Goal: Find specific page/section: Find specific page/section

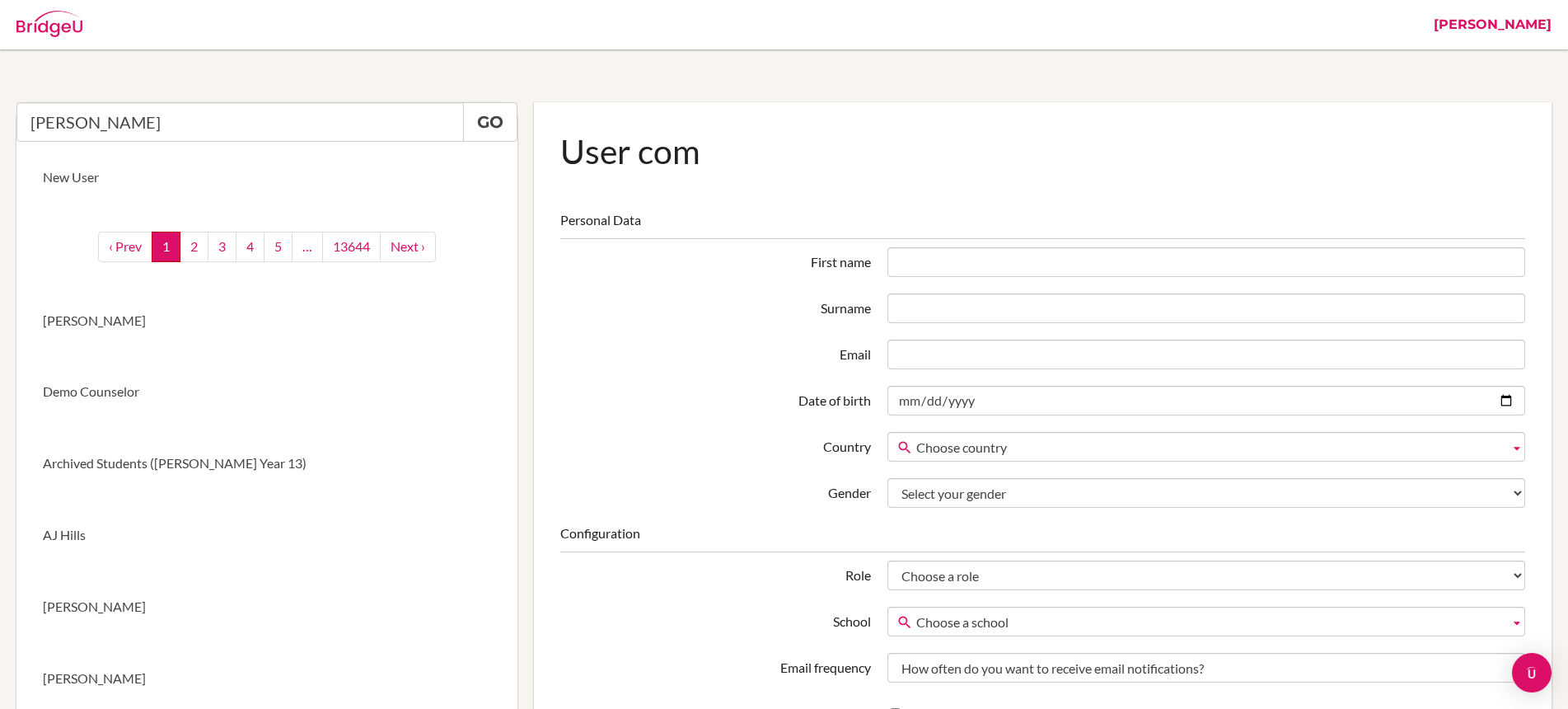
drag, startPoint x: 297, startPoint y: 125, endPoint x: 12, endPoint y: 100, distance: 286.1
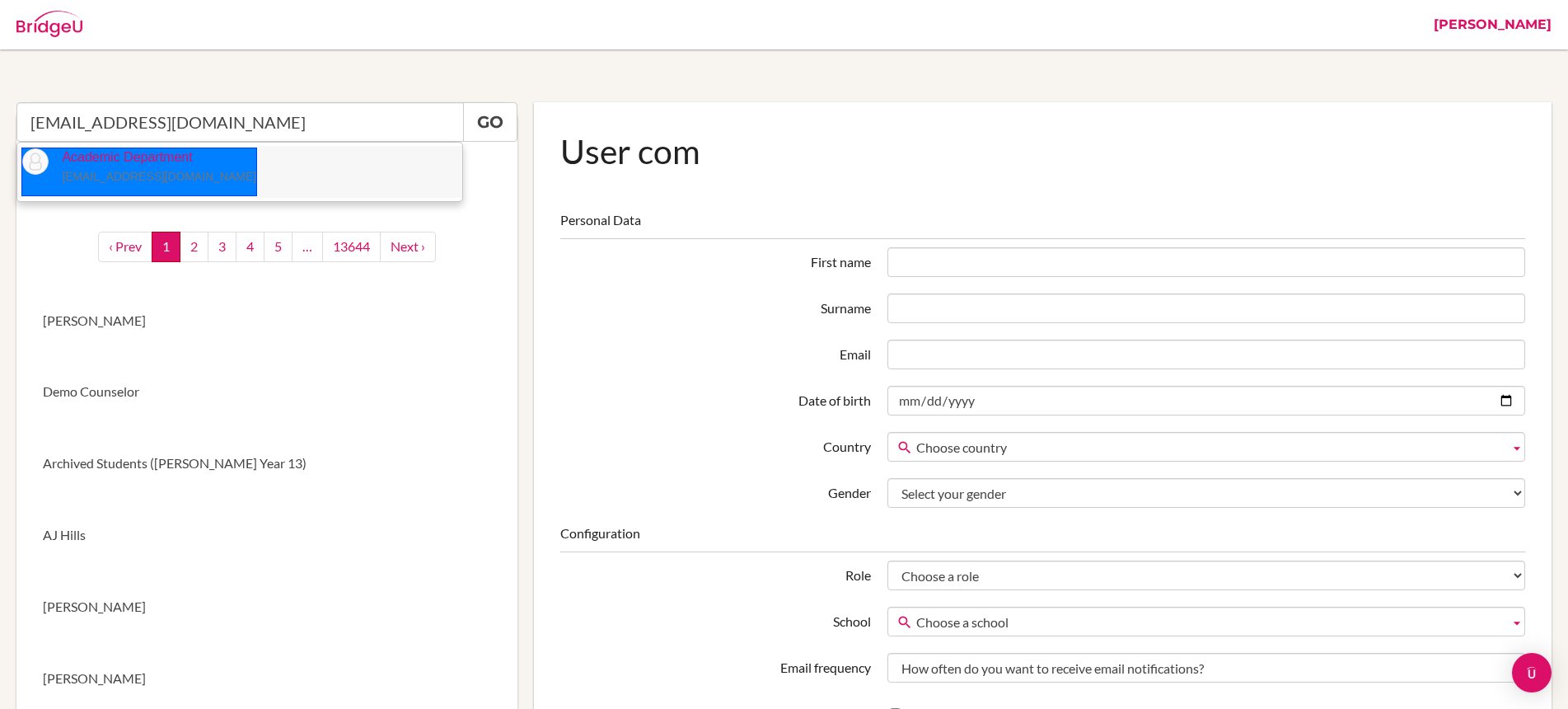
click at [132, 180] on small "[EMAIL_ADDRESS][DOMAIN_NAME]" at bounding box center [159, 176] width 194 height 13
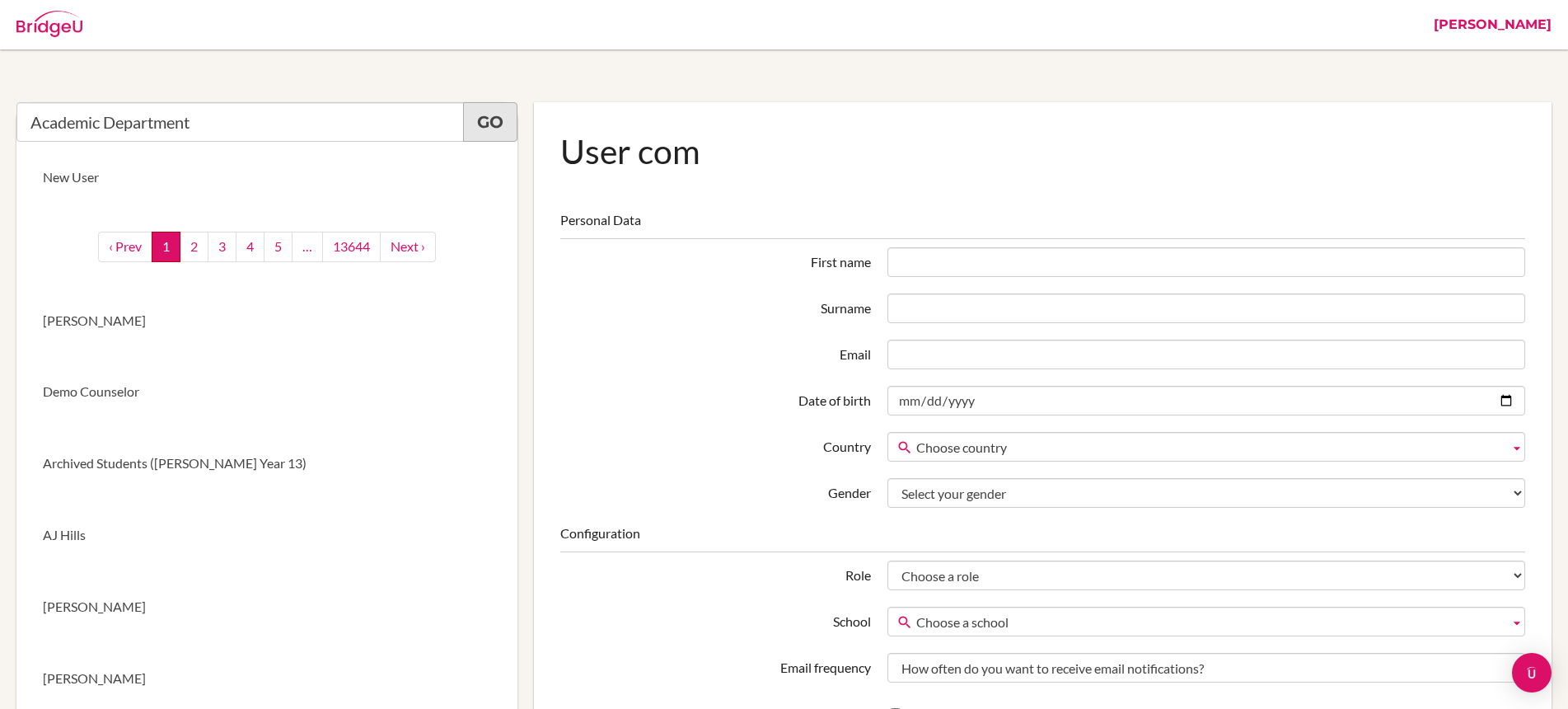
type input "Academic Department"
click at [500, 126] on link "Go" at bounding box center [489, 121] width 55 height 40
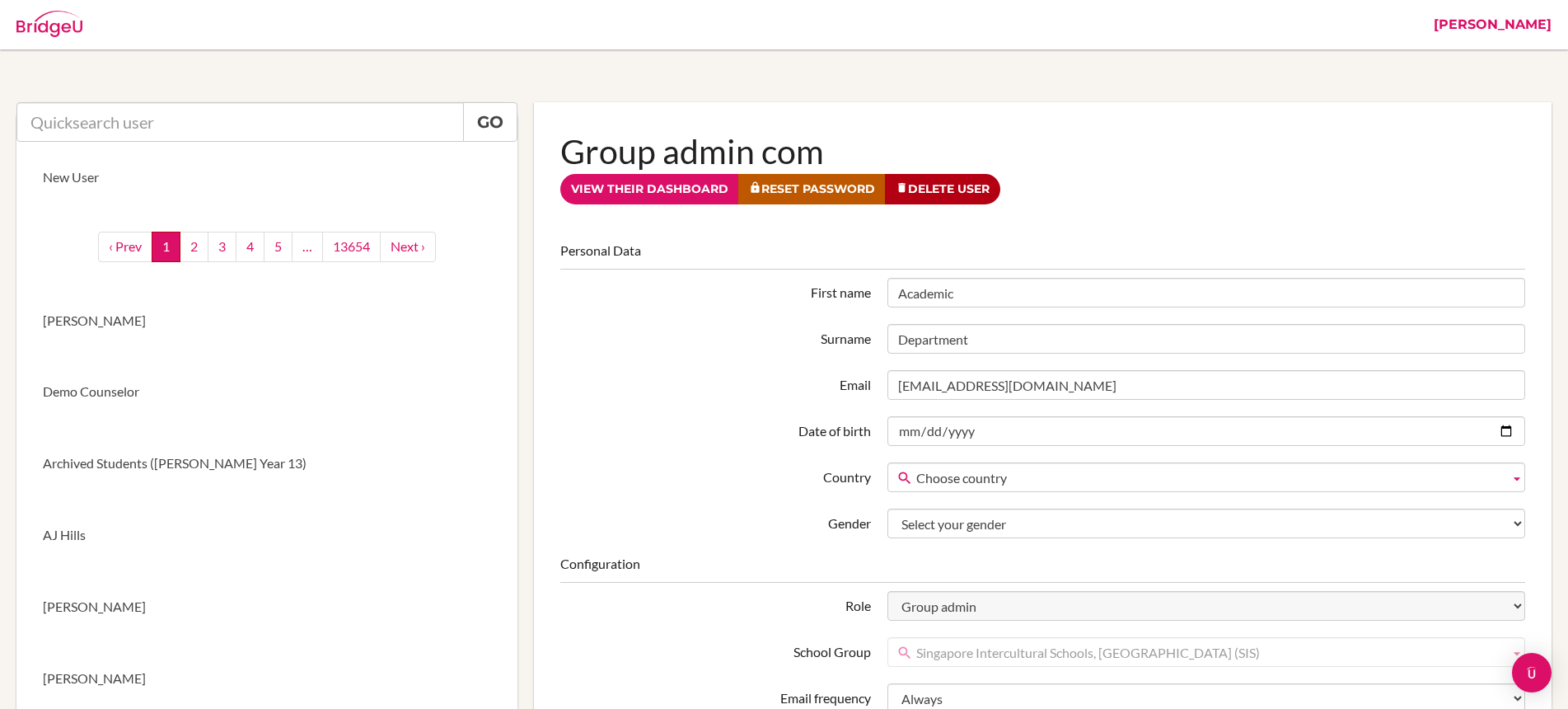
click at [708, 381] on label "Email" at bounding box center [716, 382] width 327 height 25
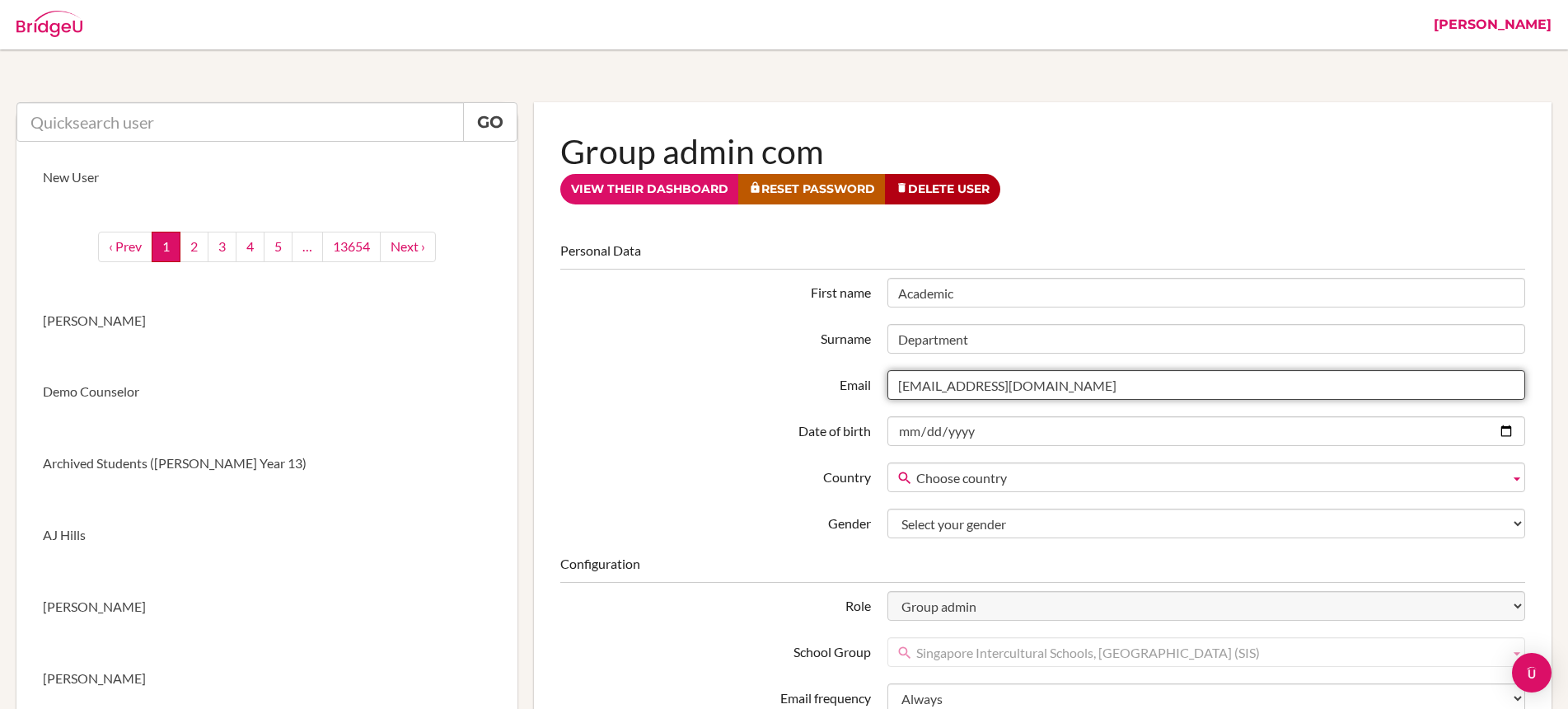
click at [887, 381] on input "[EMAIL_ADDRESS][DOMAIN_NAME]" at bounding box center [1205, 385] width 637 height 30
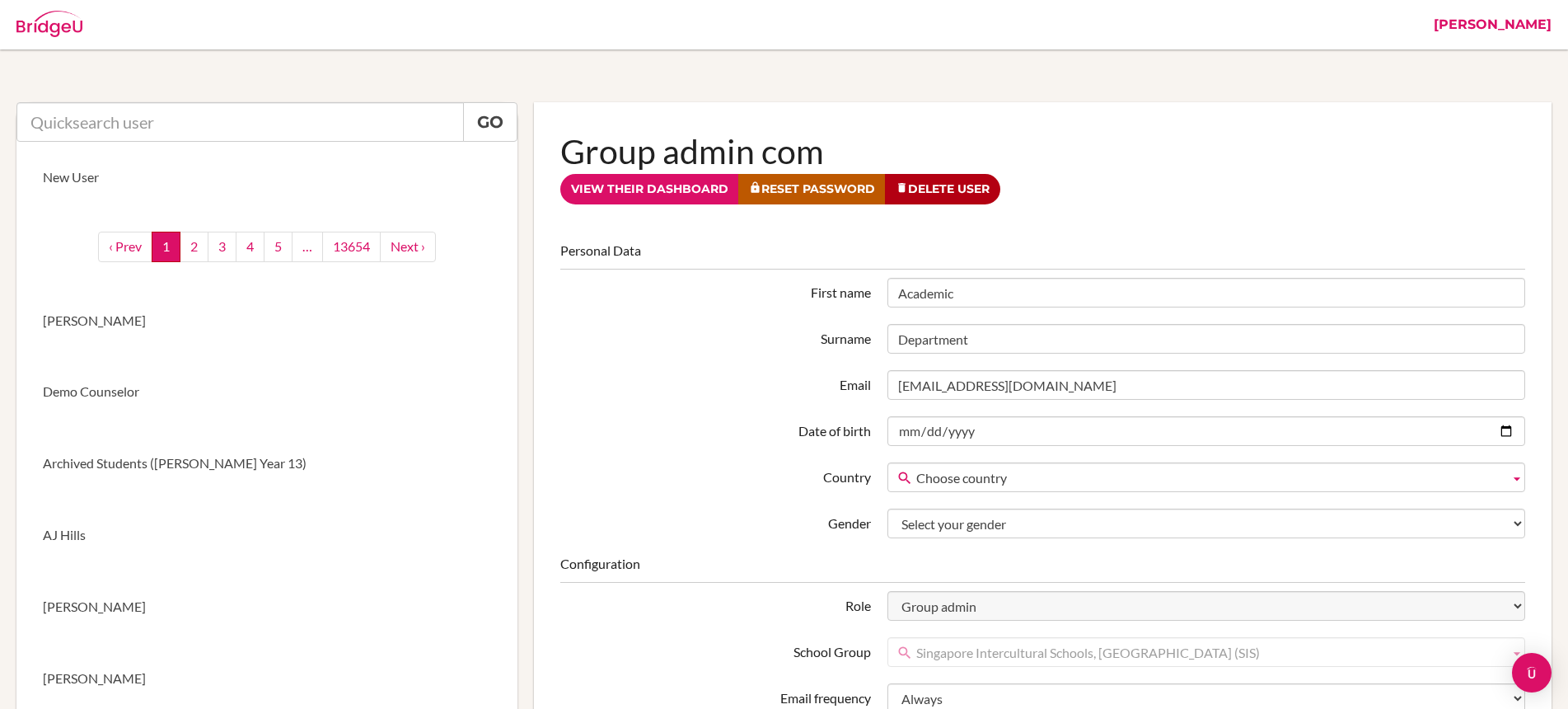
click at [1135, 207] on header "Group admin com View their dashboard Reset Password Delete User Personal Data F…" at bounding box center [1043, 466] width 965 height 676
click at [640, 318] on fieldset "Personal Data First name Academic Surname Department Email [EMAIL_ADDRESS][DOMA…" at bounding box center [1043, 390] width 965 height 297
